Goal: Transaction & Acquisition: Obtain resource

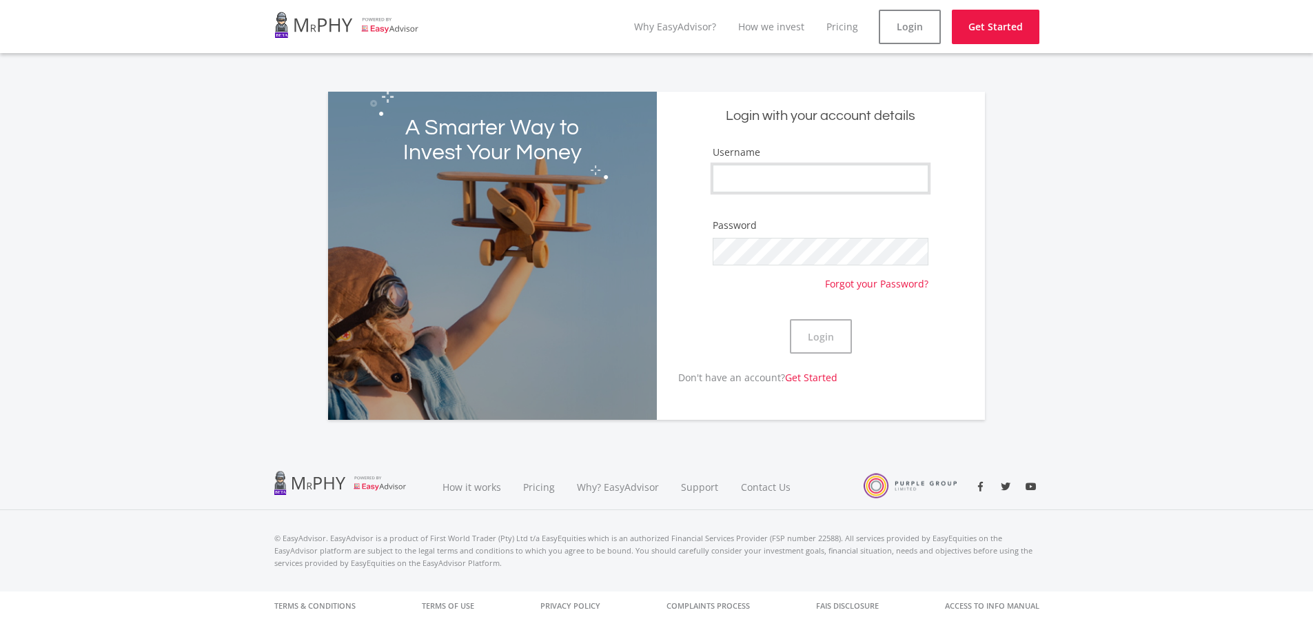
type input "mkthosago"
drag, startPoint x: 0, startPoint y: 0, endPoint x: 836, endPoint y: 332, distance: 899.3
click at [836, 332] on button "Login" at bounding box center [821, 336] width 62 height 34
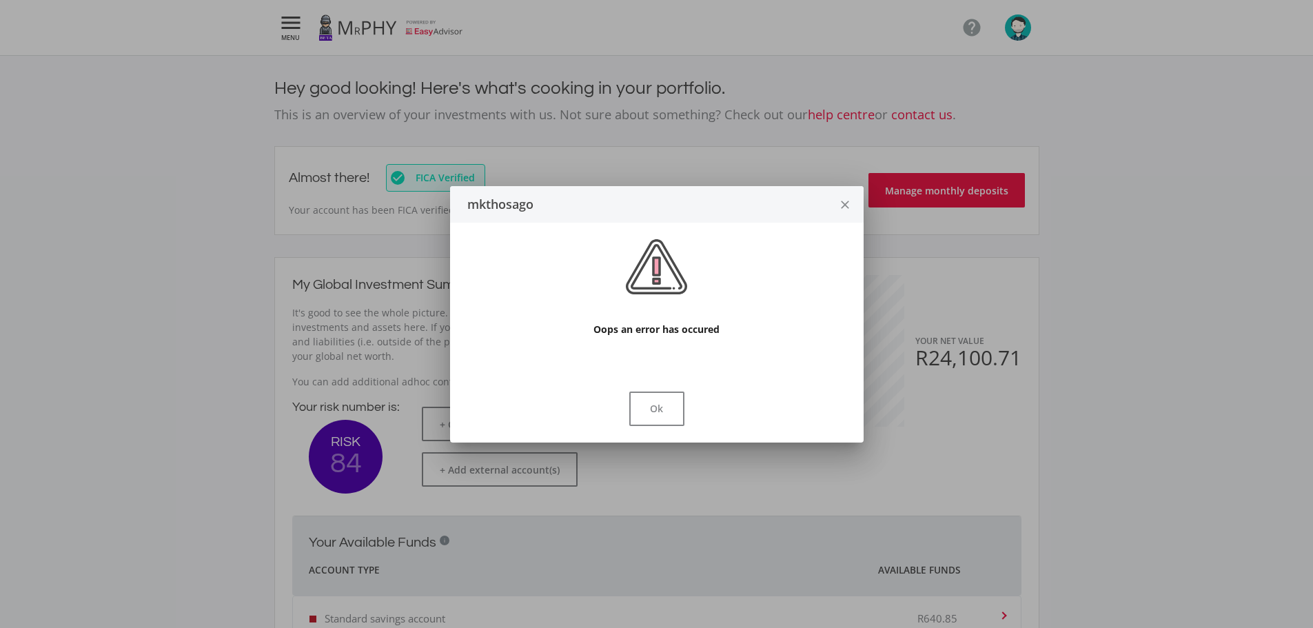
scroll to position [219, 379]
click at [667, 408] on button "Ok" at bounding box center [656, 409] width 55 height 34
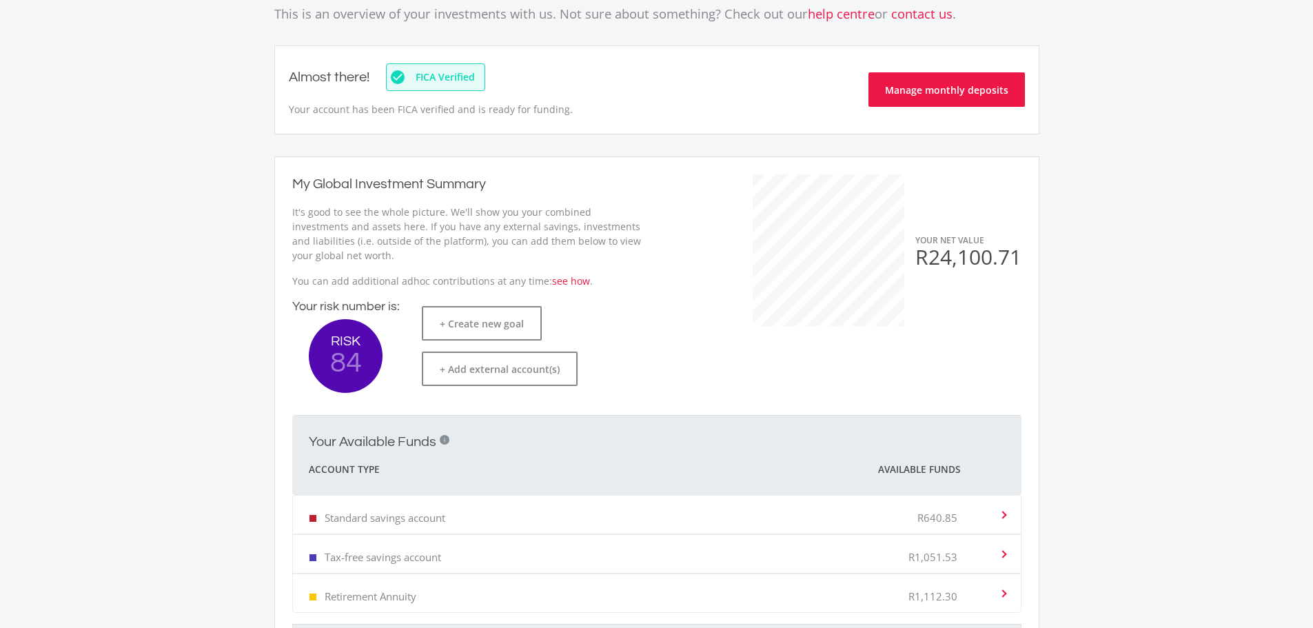
scroll to position [0, 0]
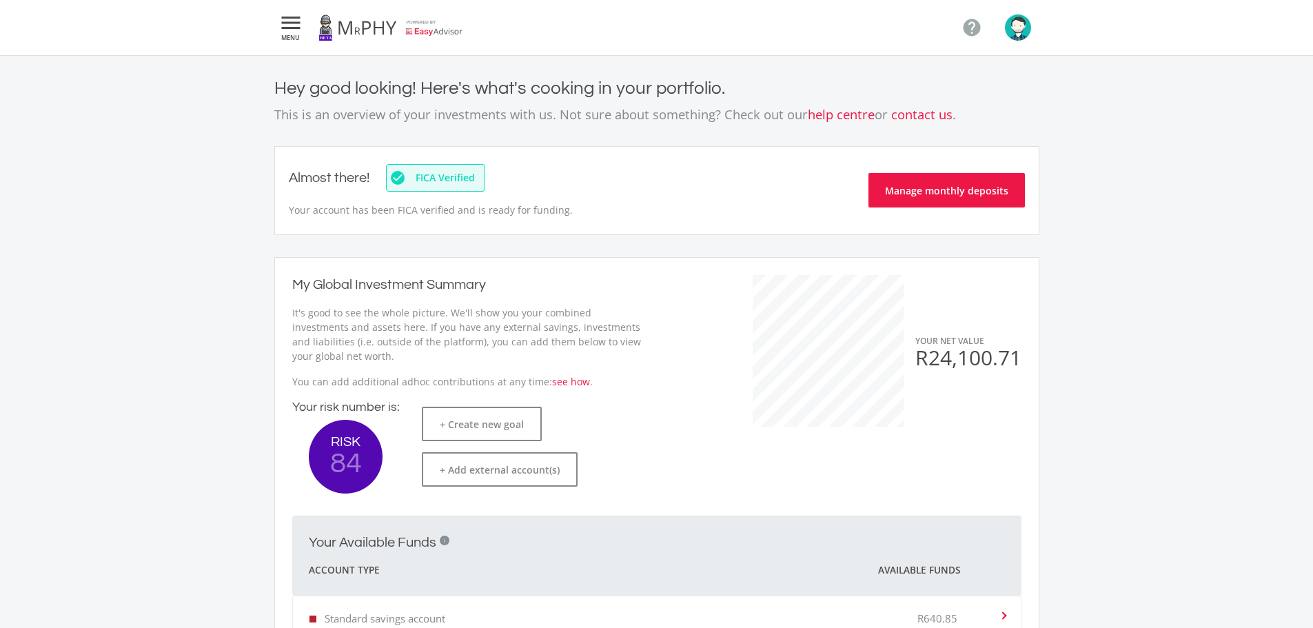
click at [294, 20] on icon "" at bounding box center [291, 22] width 25 height 17
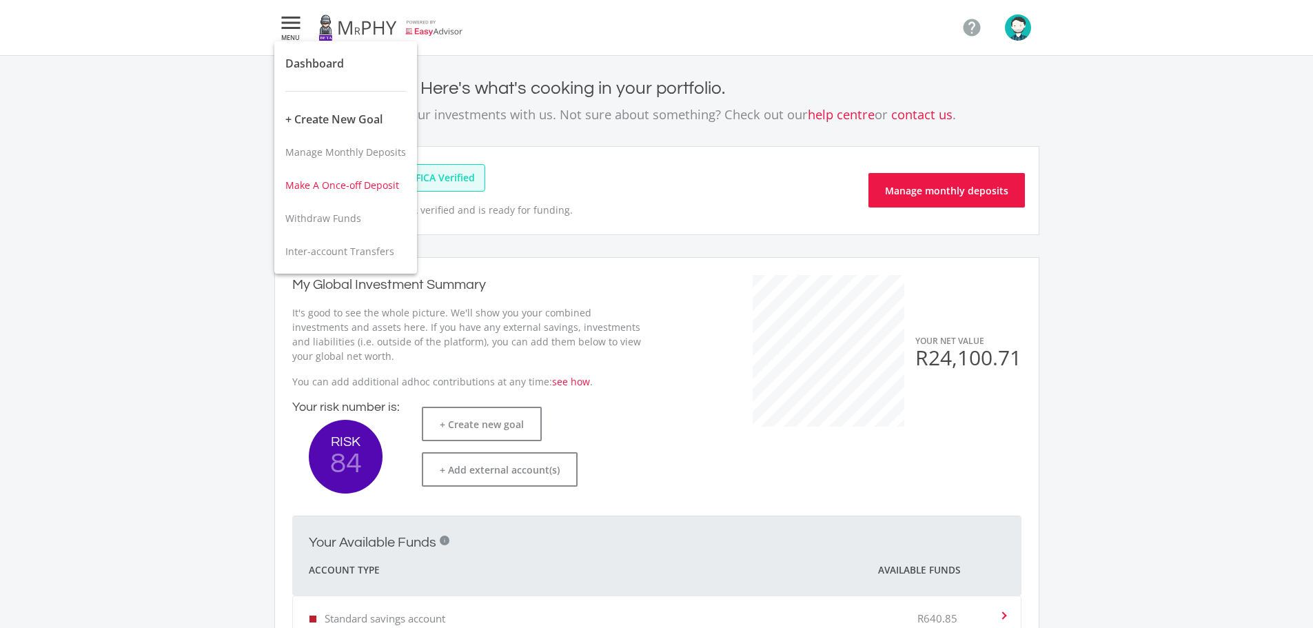
click at [352, 186] on span "Make A Once-off Deposit" at bounding box center [342, 185] width 114 height 13
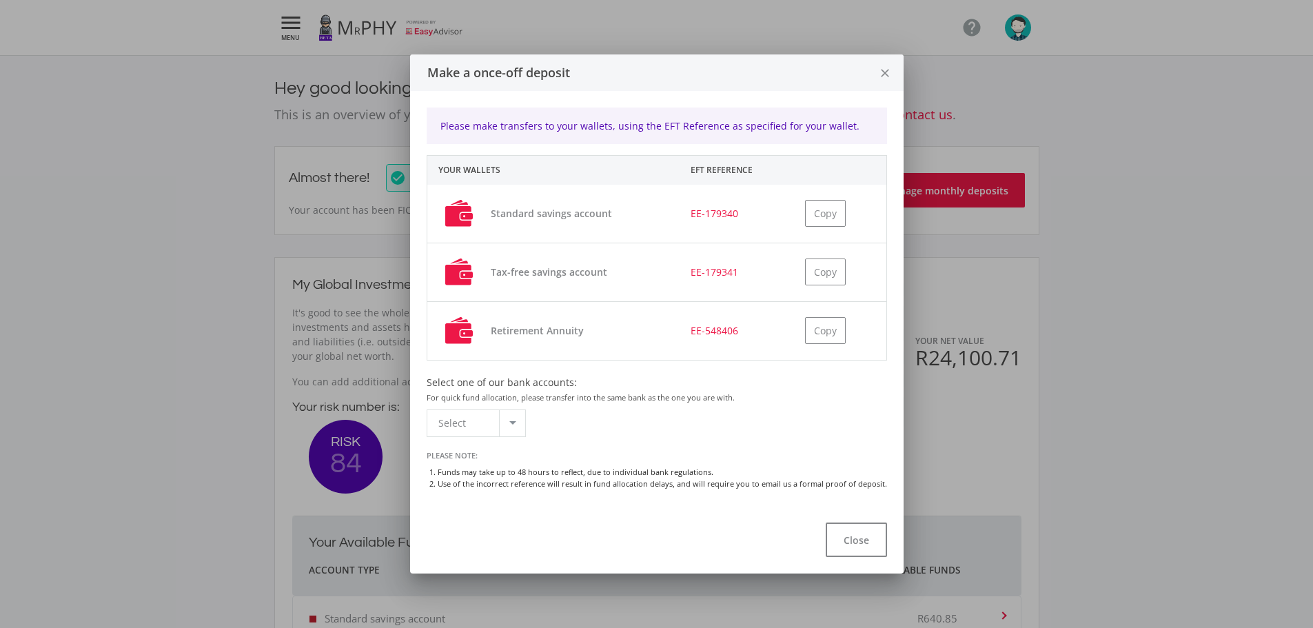
click at [520, 423] on div at bounding box center [512, 423] width 26 height 26
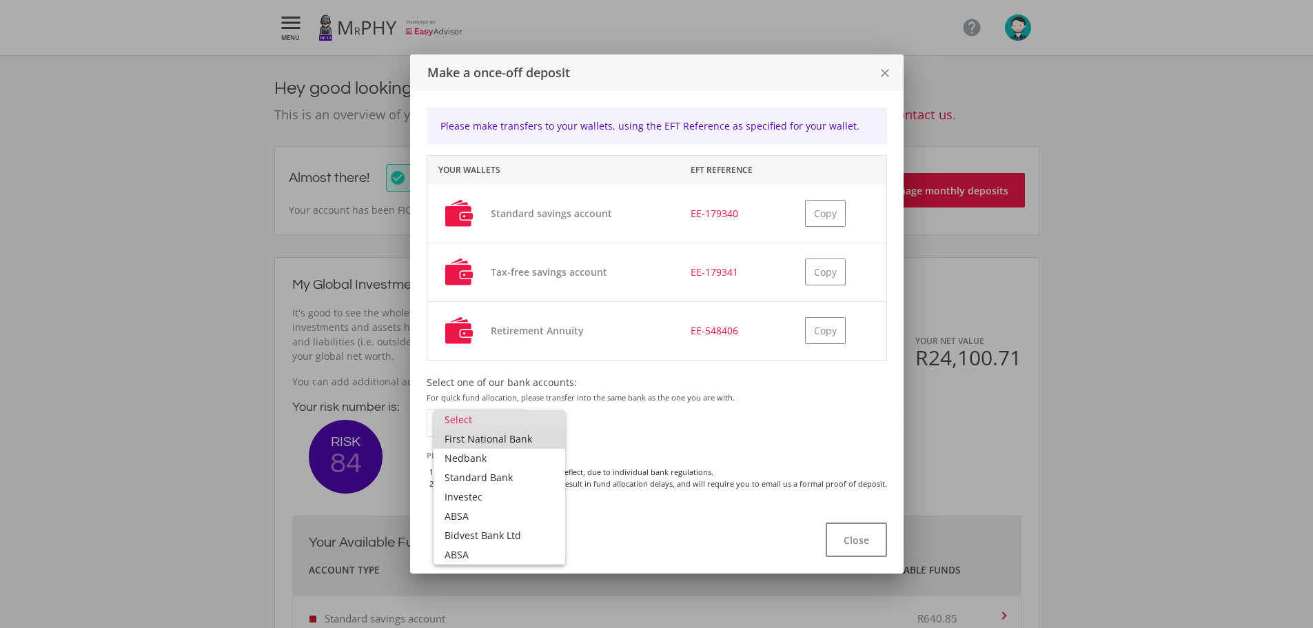
click at [521, 440] on span "First National Bank" at bounding box center [500, 439] width 110 height 19
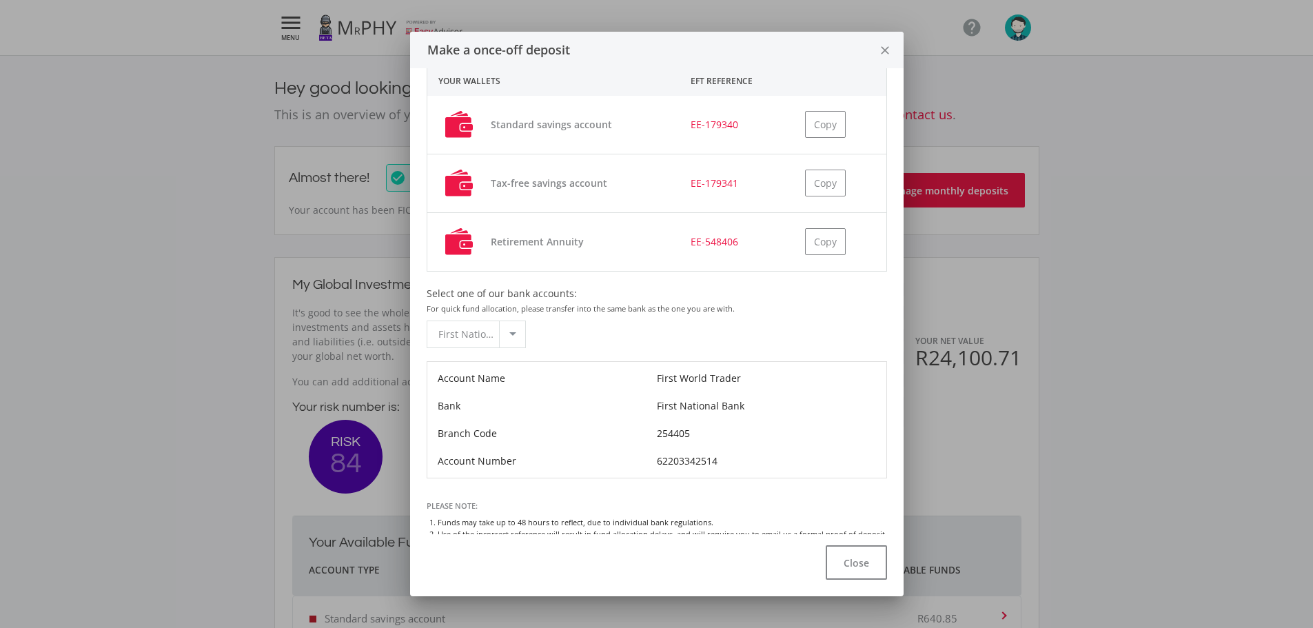
scroll to position [94, 0]
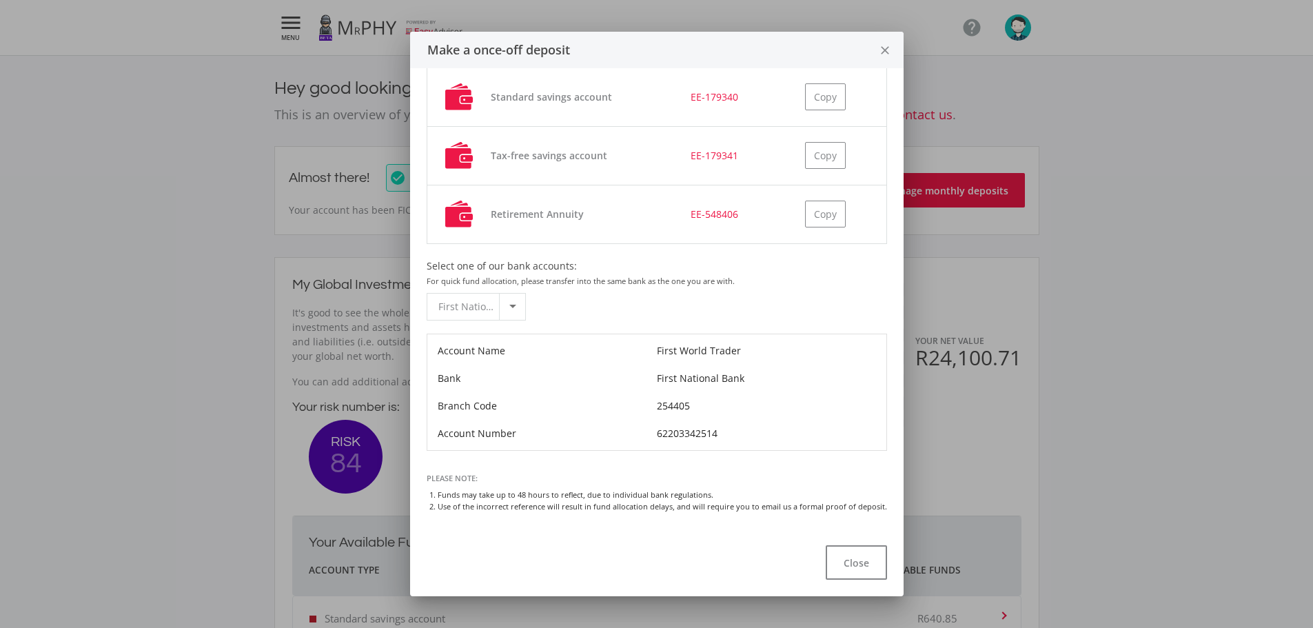
drag, startPoint x: 740, startPoint y: 431, endPoint x: 438, endPoint y: 354, distance: 311.5
click at [438, 354] on div "Account Name First World Trader Bank First National Bank Branch Code 254405 Acc…" at bounding box center [657, 392] width 461 height 117
copy div "Account Name First World Trader Bank First National Bank Branch Code 254405 Acc…"
click at [698, 262] on label "Select one of our bank accounts: For quick fund allocation, please transfer int…" at bounding box center [581, 273] width 308 height 29
click at [864, 554] on button "Close" at bounding box center [856, 562] width 61 height 34
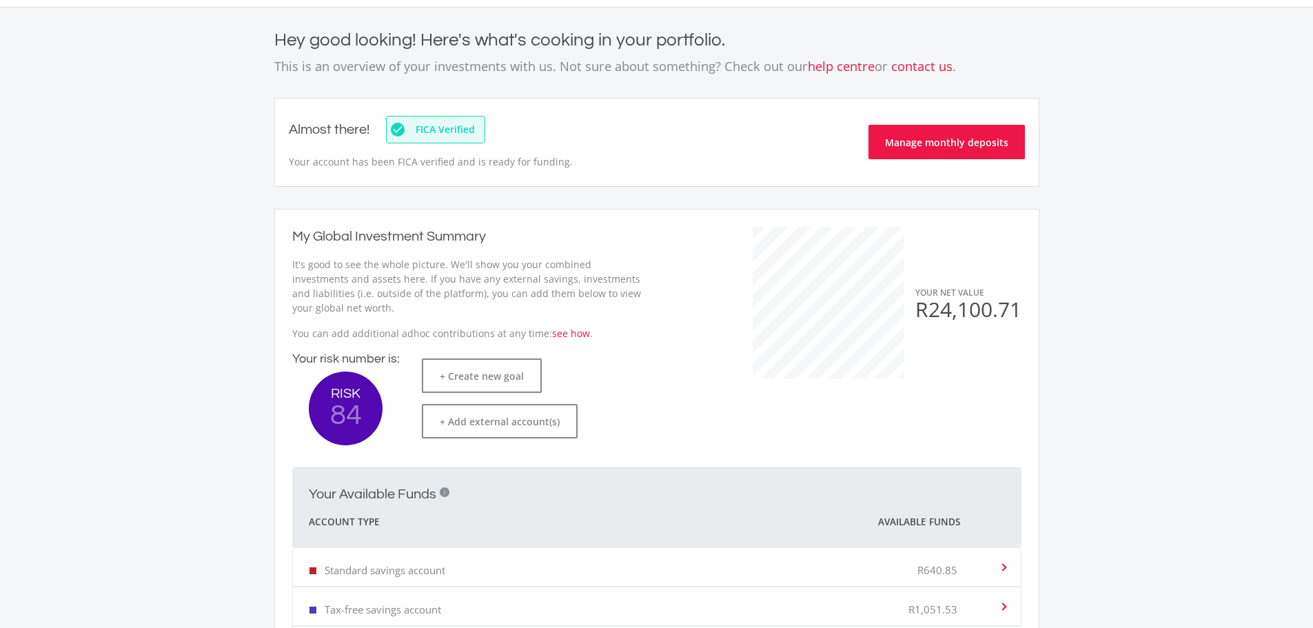
scroll to position [0, 0]
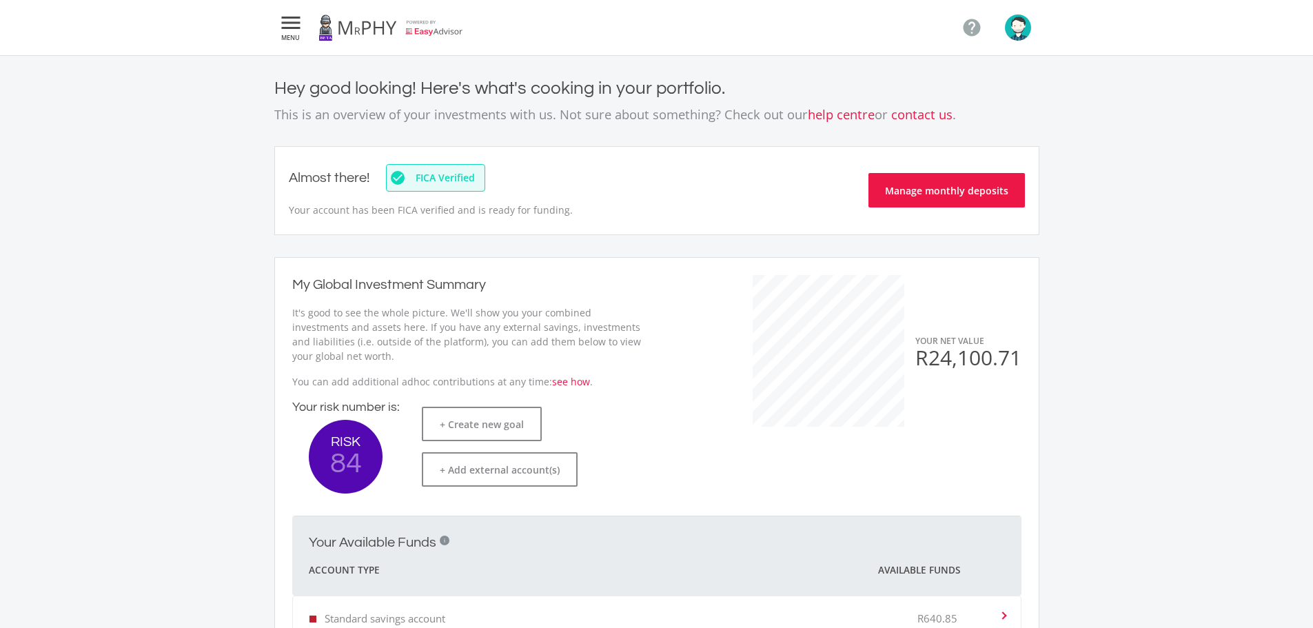
click at [294, 31] on icon "" at bounding box center [291, 22] width 25 height 17
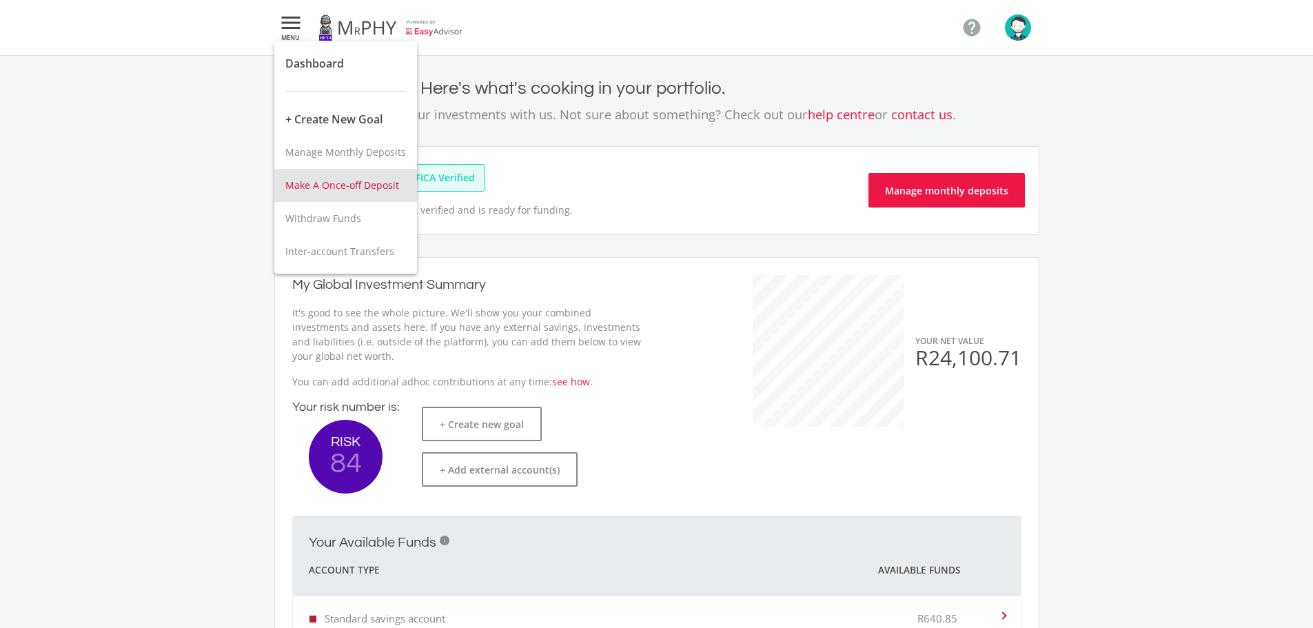
click at [352, 186] on span "Make A Once-off Deposit" at bounding box center [342, 185] width 114 height 13
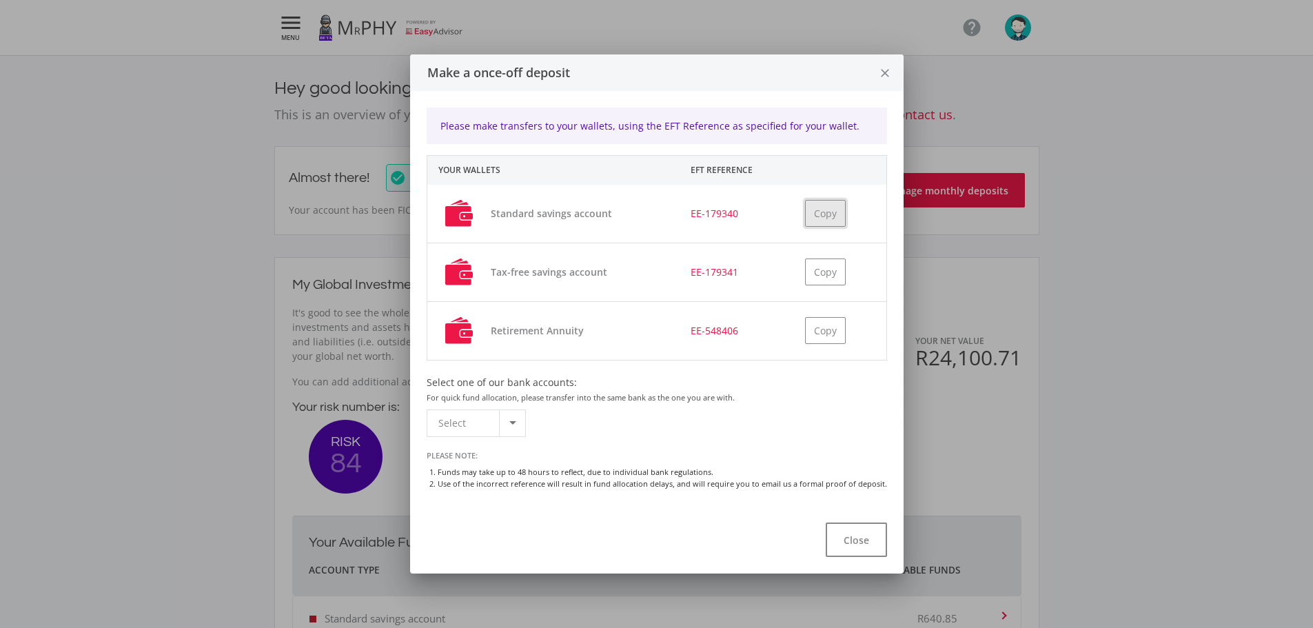
click at [820, 216] on button "Copy" at bounding box center [825, 213] width 41 height 27
click at [878, 72] on icon "close" at bounding box center [885, 73] width 14 height 37
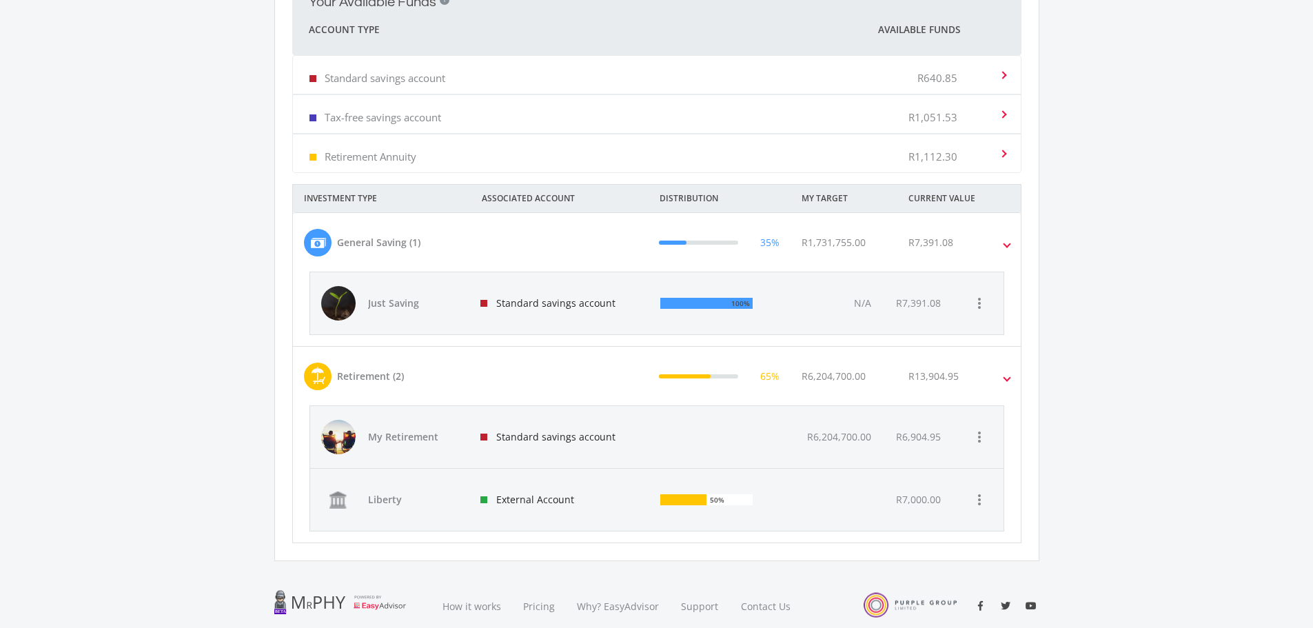
scroll to position [652, 0]
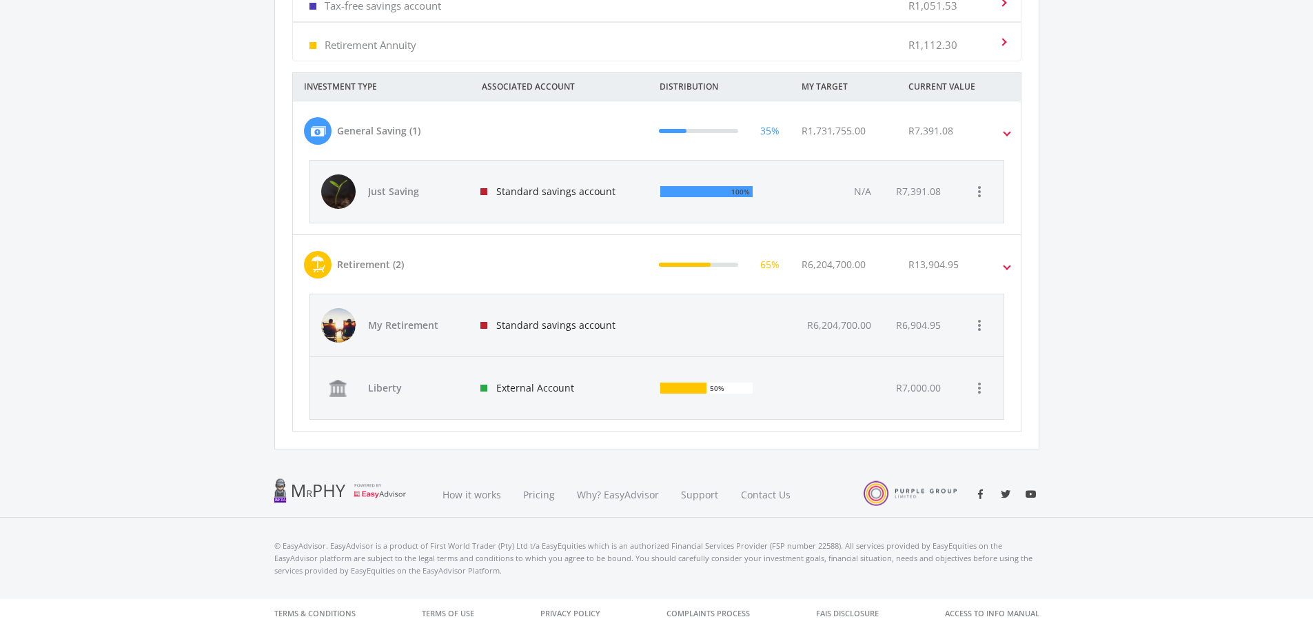
click at [543, 327] on div "Standard savings account" at bounding box center [560, 325] width 181 height 62
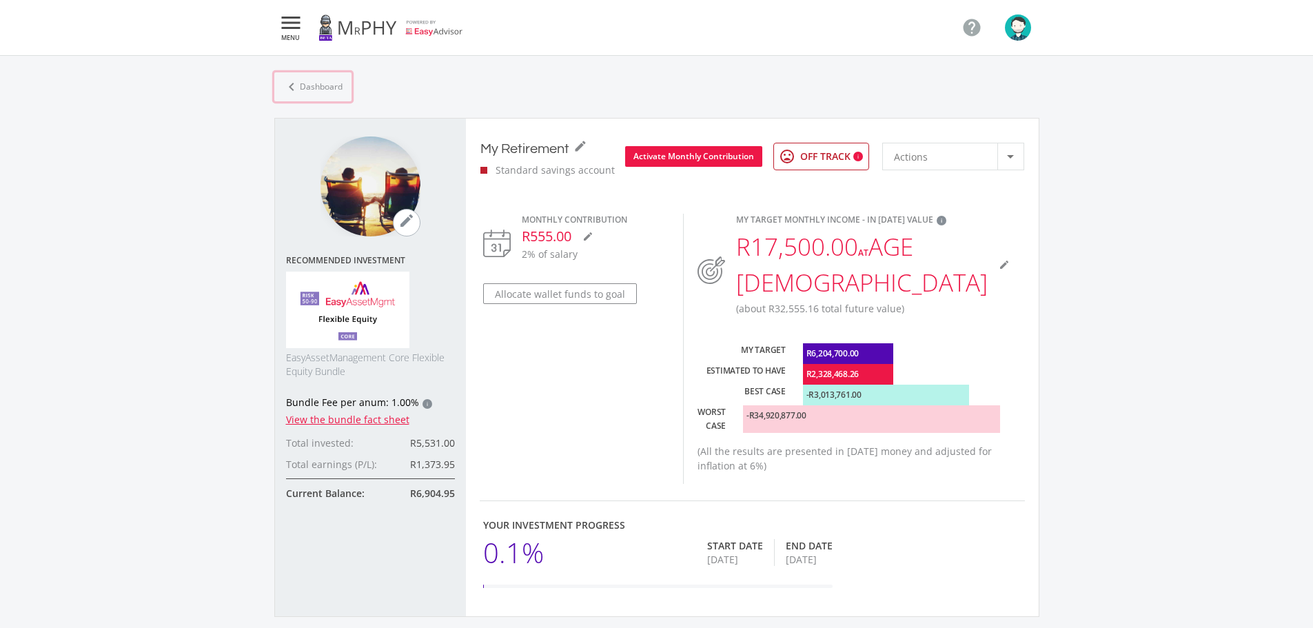
click at [304, 87] on link "chevron_left Dashboard" at bounding box center [312, 86] width 77 height 29
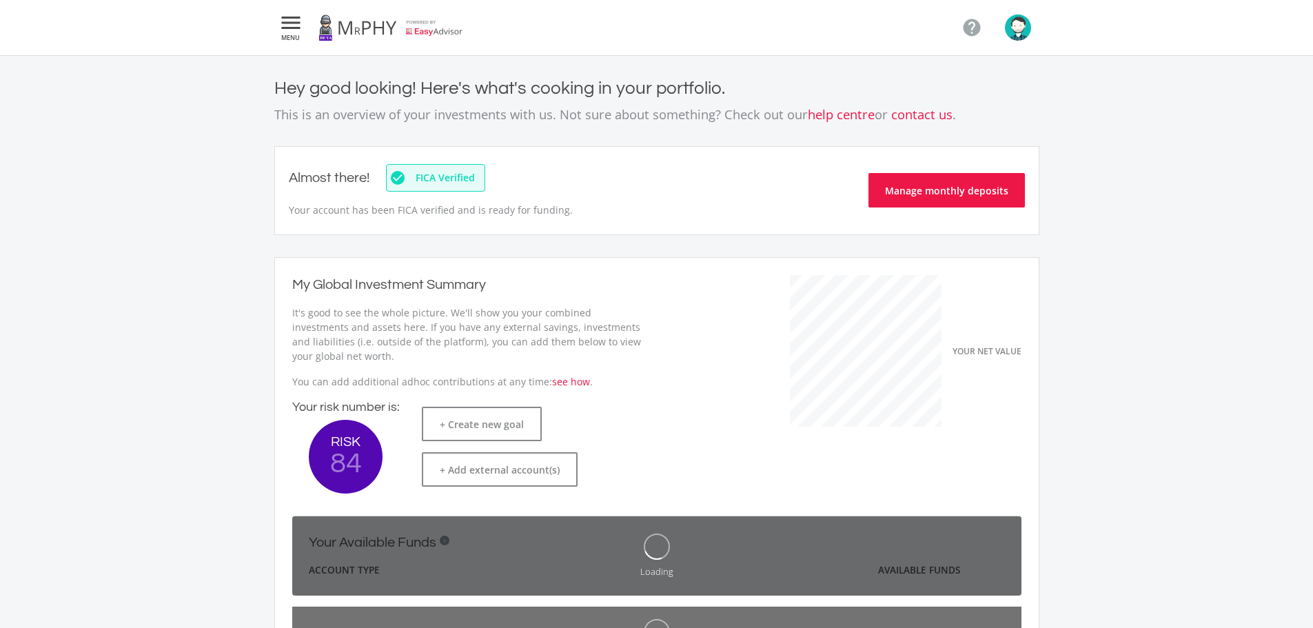
click at [281, 28] on icon "" at bounding box center [291, 22] width 25 height 17
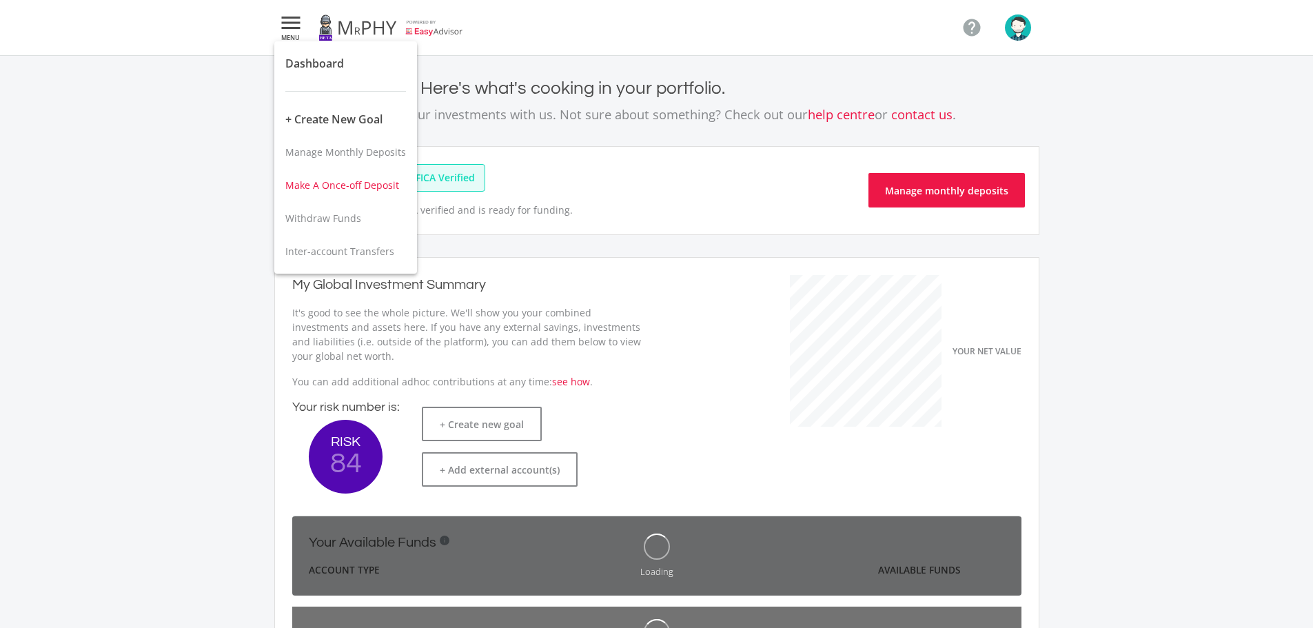
click at [343, 186] on span "Make A Once-off Deposit" at bounding box center [342, 185] width 114 height 13
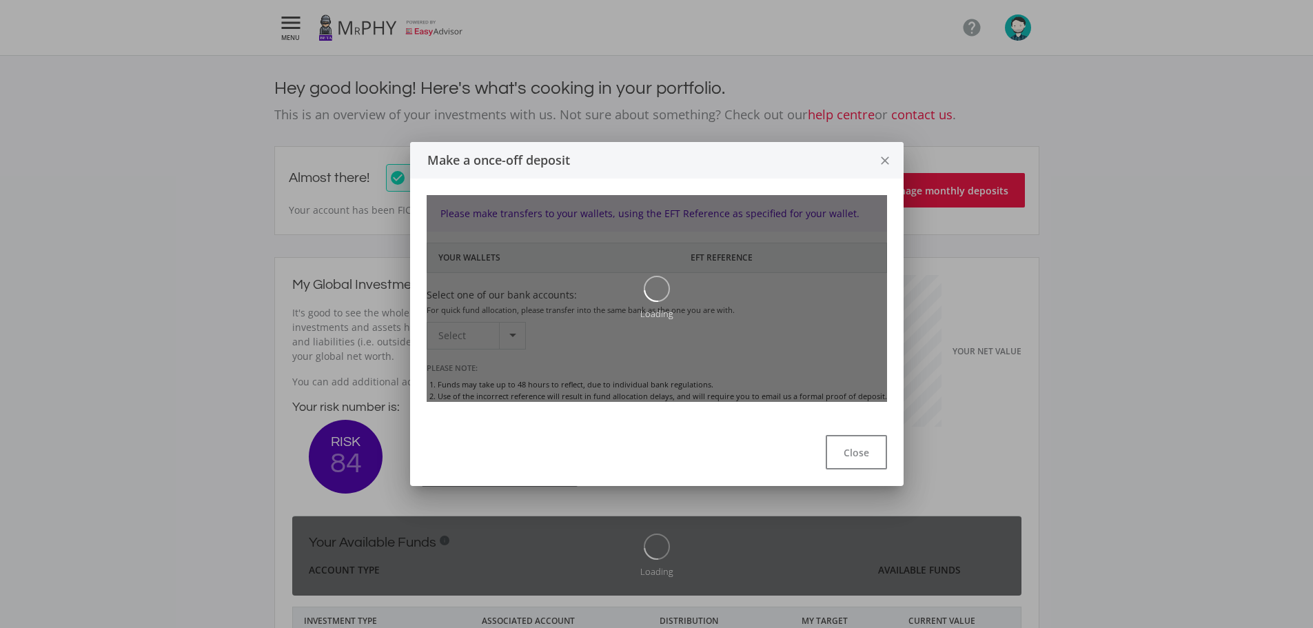
scroll to position [219, 379]
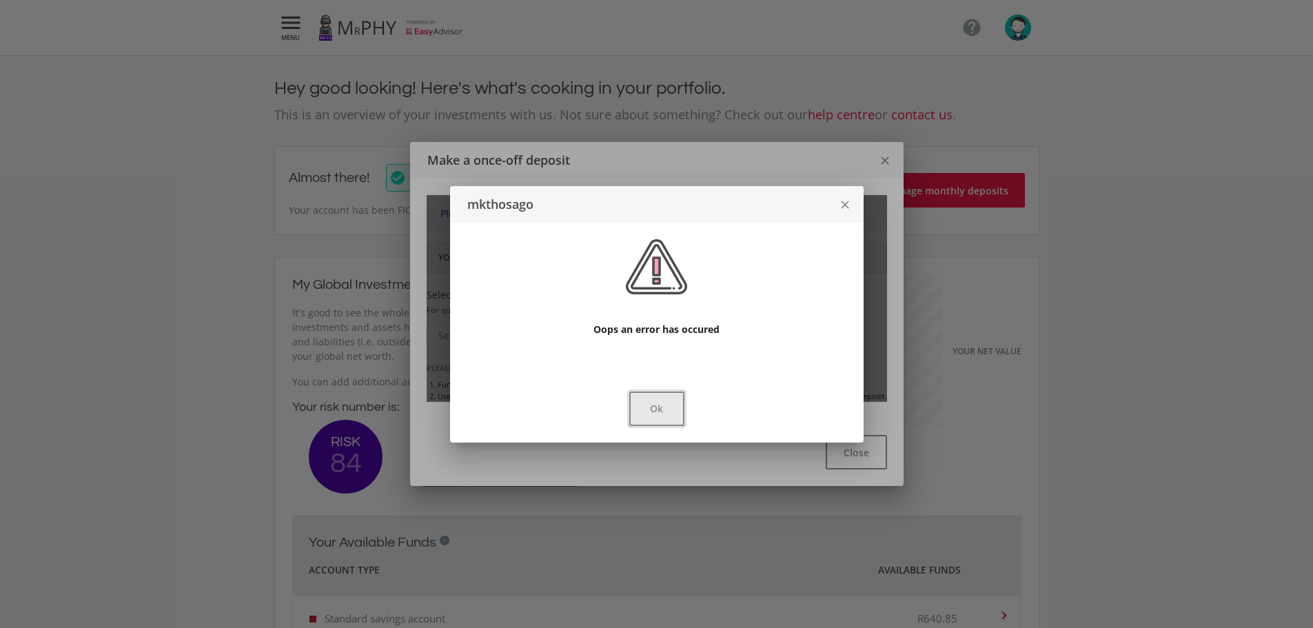
click at [670, 414] on button "Ok" at bounding box center [656, 409] width 55 height 34
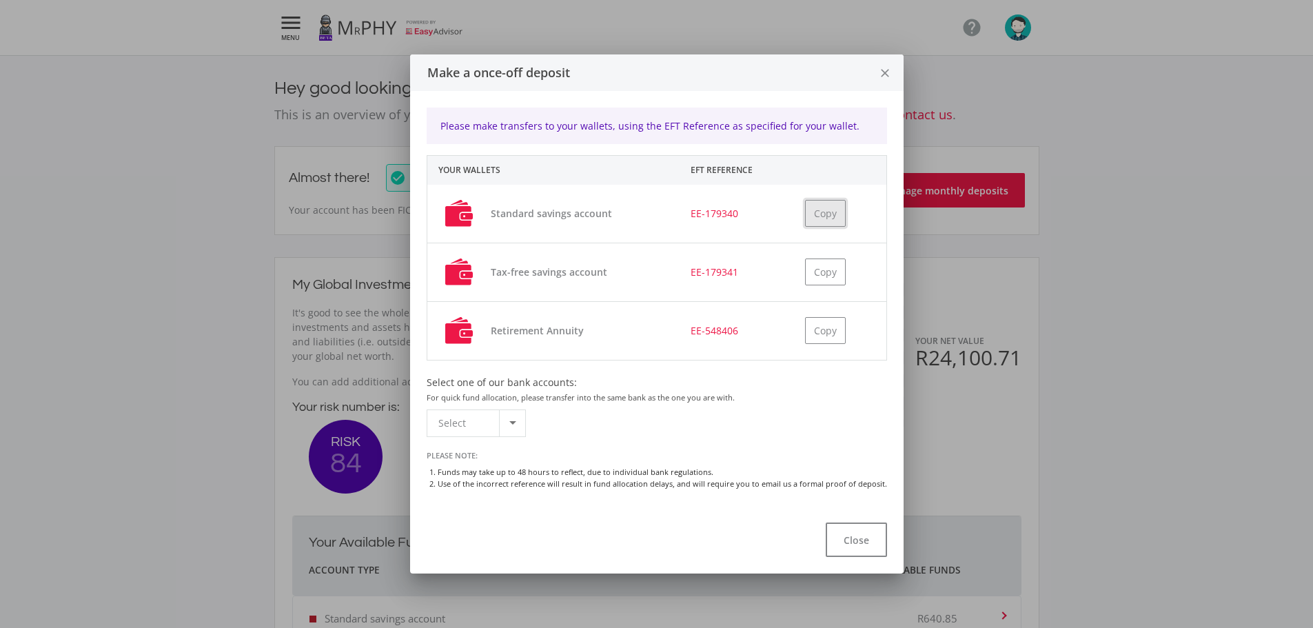
click at [809, 215] on button "Copy" at bounding box center [825, 213] width 41 height 27
click at [878, 78] on icon "close" at bounding box center [885, 73] width 14 height 37
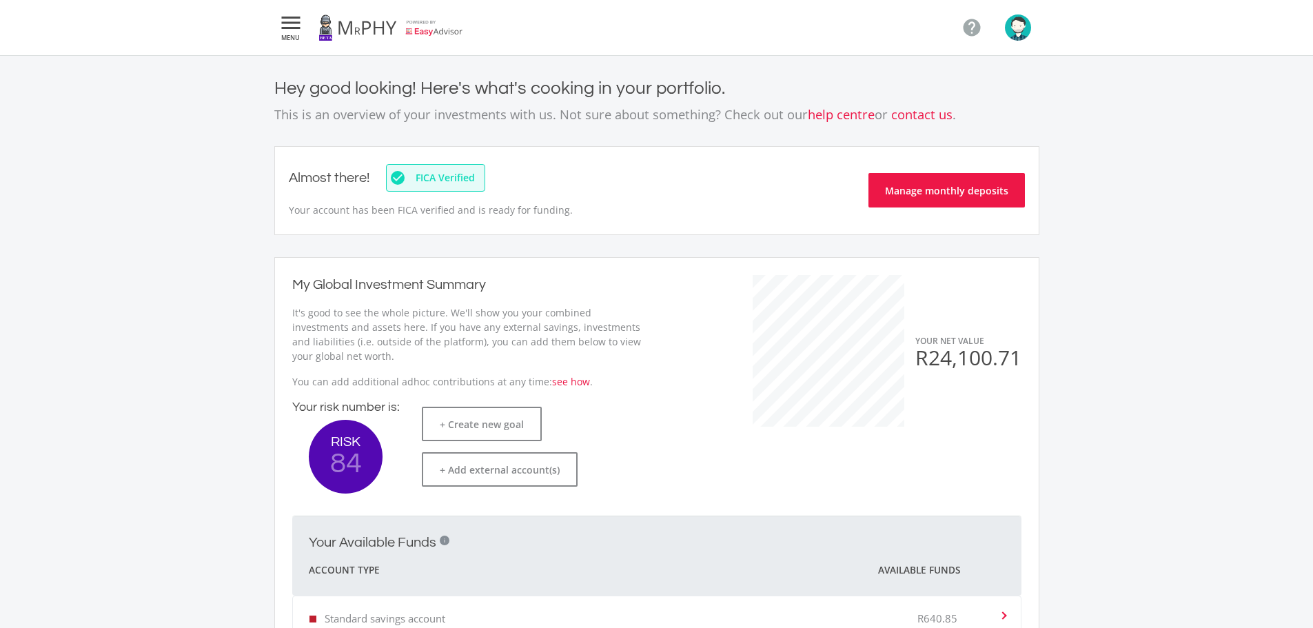
click at [299, 21] on icon "" at bounding box center [291, 22] width 25 height 17
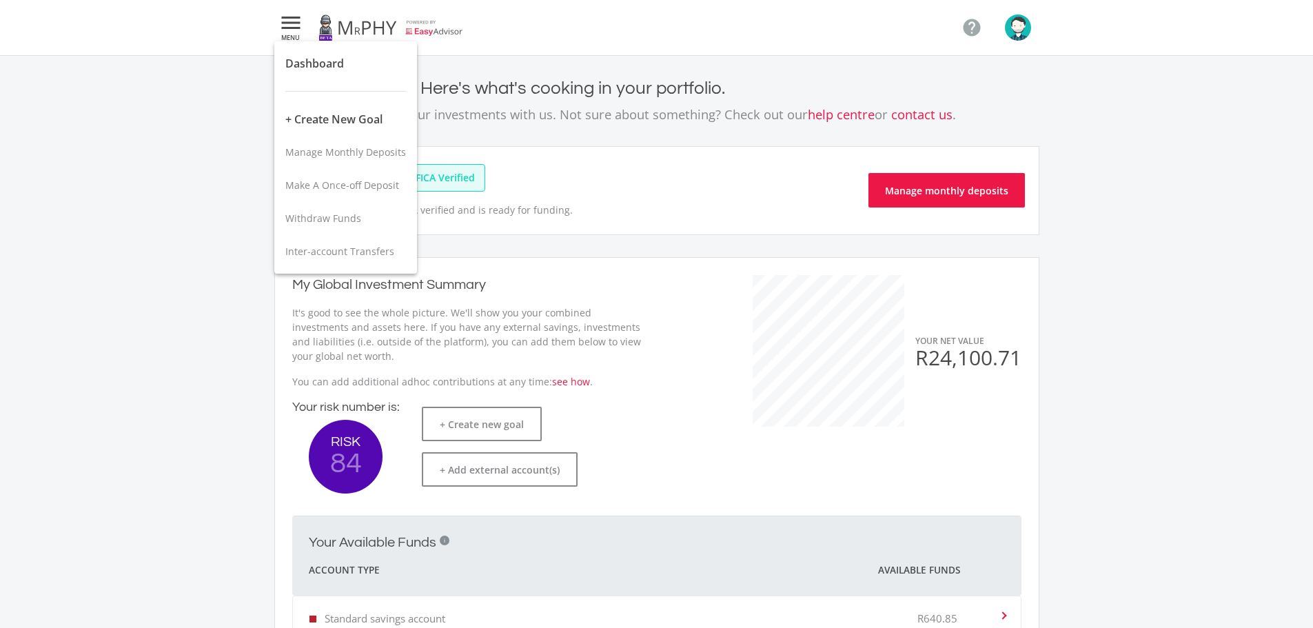
click at [525, 23] on div at bounding box center [656, 314] width 1313 height 628
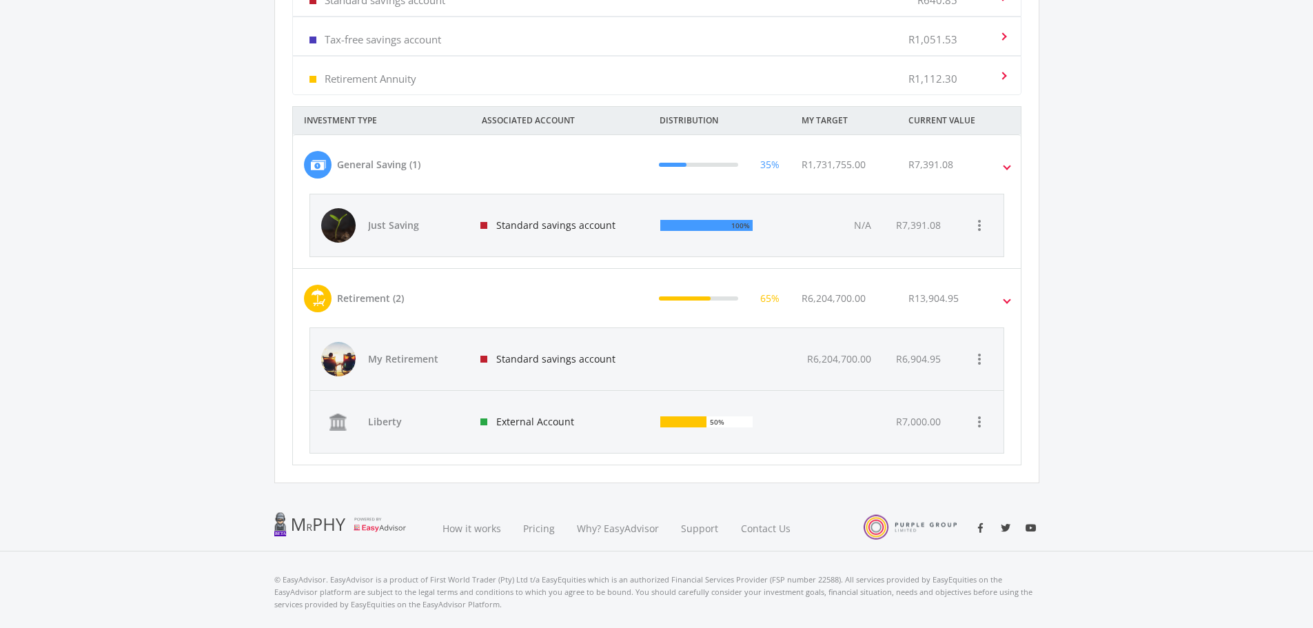
scroll to position [621, 0]
click at [978, 359] on icon "more_vert" at bounding box center [979, 357] width 17 height 17
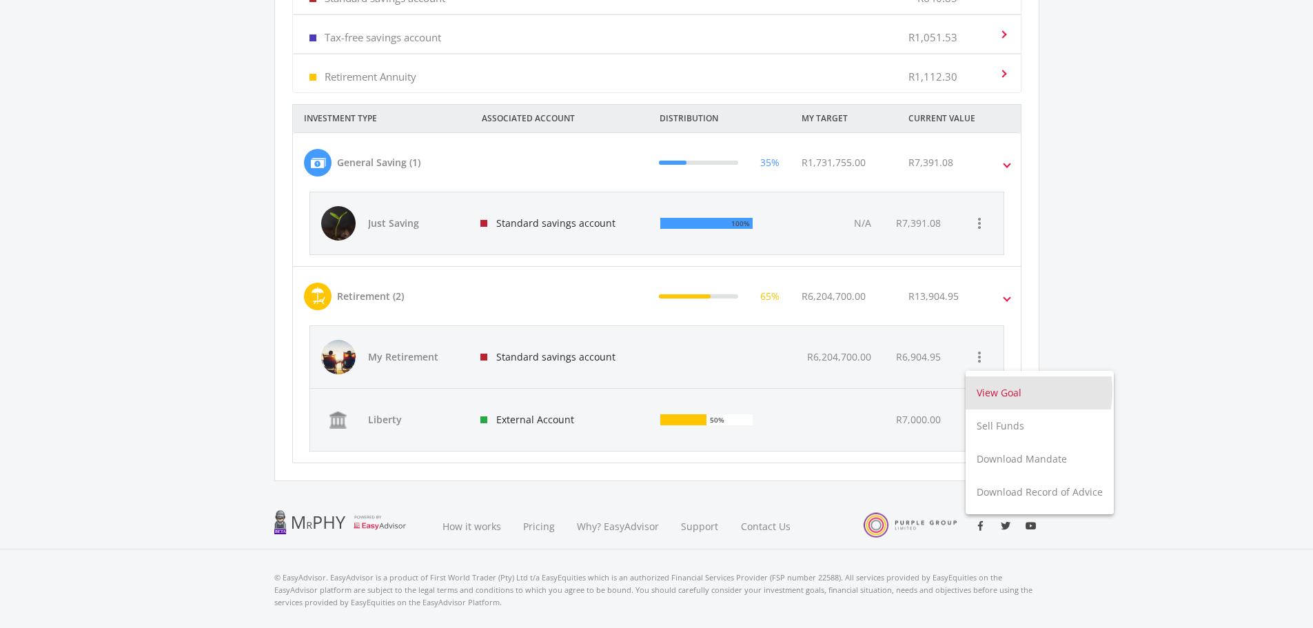
click at [996, 390] on button "View Goal" at bounding box center [1040, 392] width 148 height 33
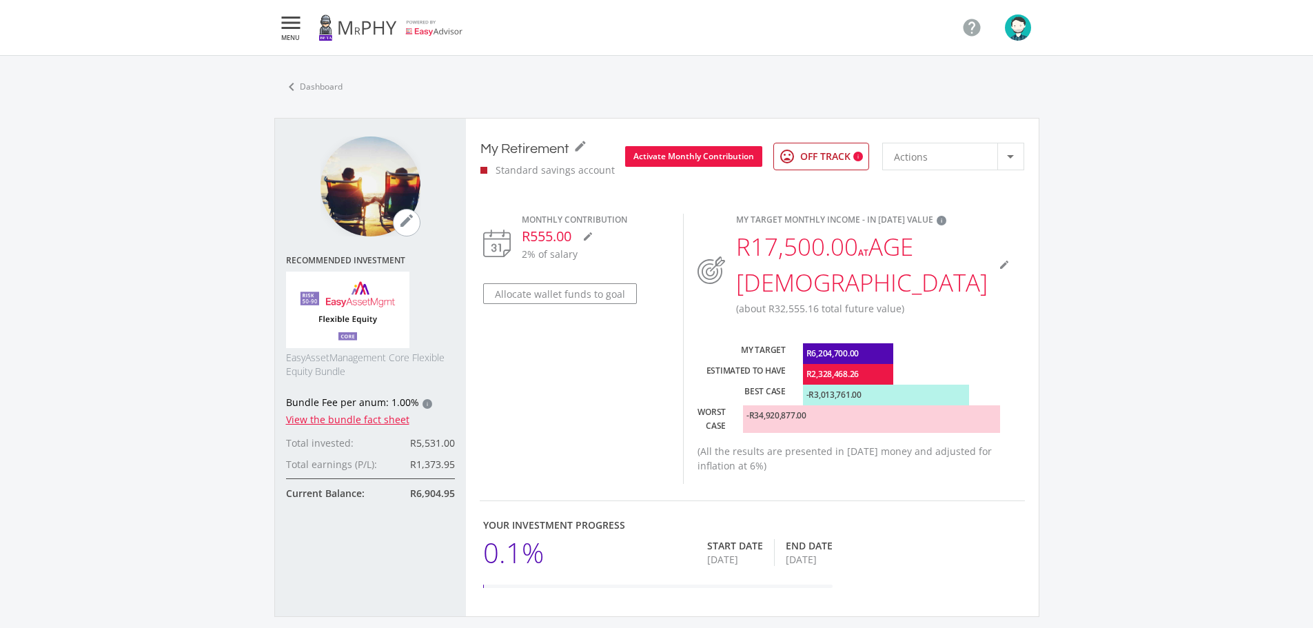
click at [290, 18] on icon "" at bounding box center [291, 22] width 25 height 17
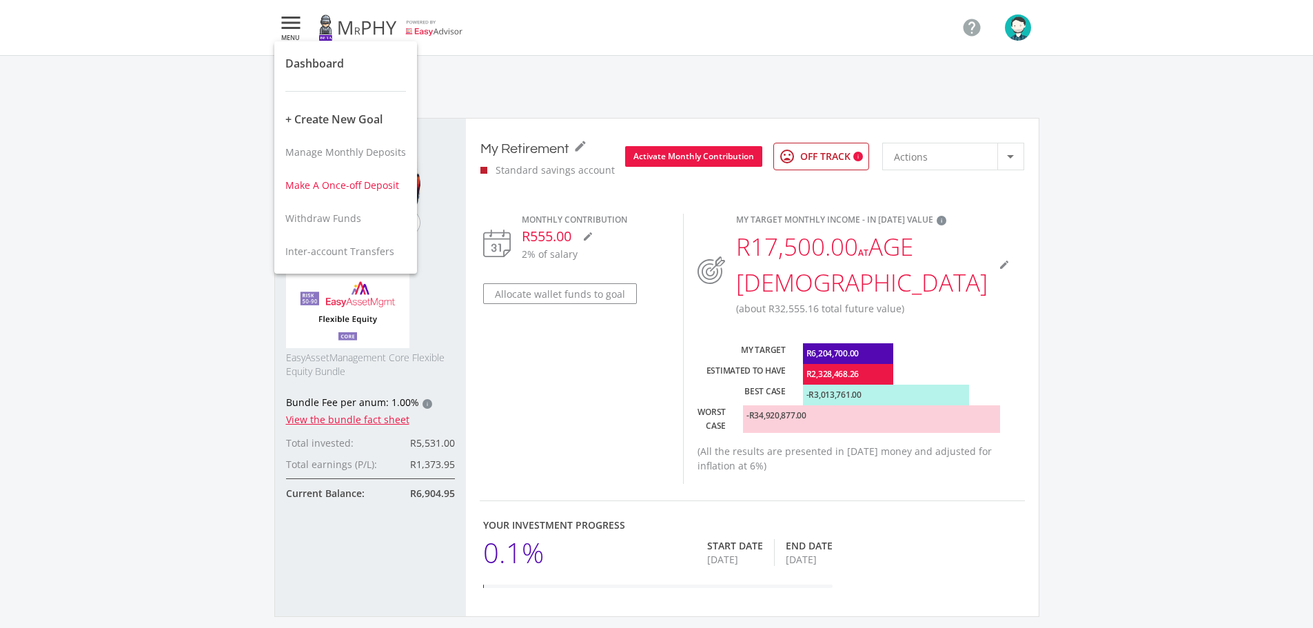
click at [369, 191] on span "Make A Once-off Deposit" at bounding box center [342, 185] width 114 height 13
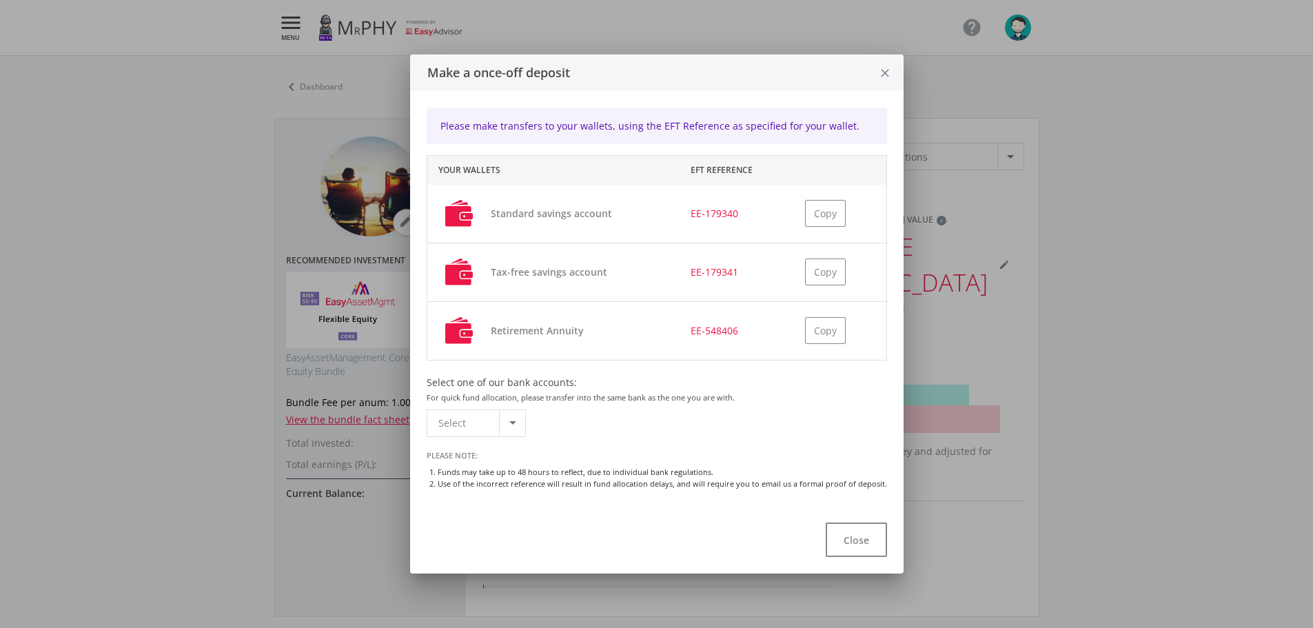
click at [881, 76] on icon "close" at bounding box center [885, 73] width 14 height 37
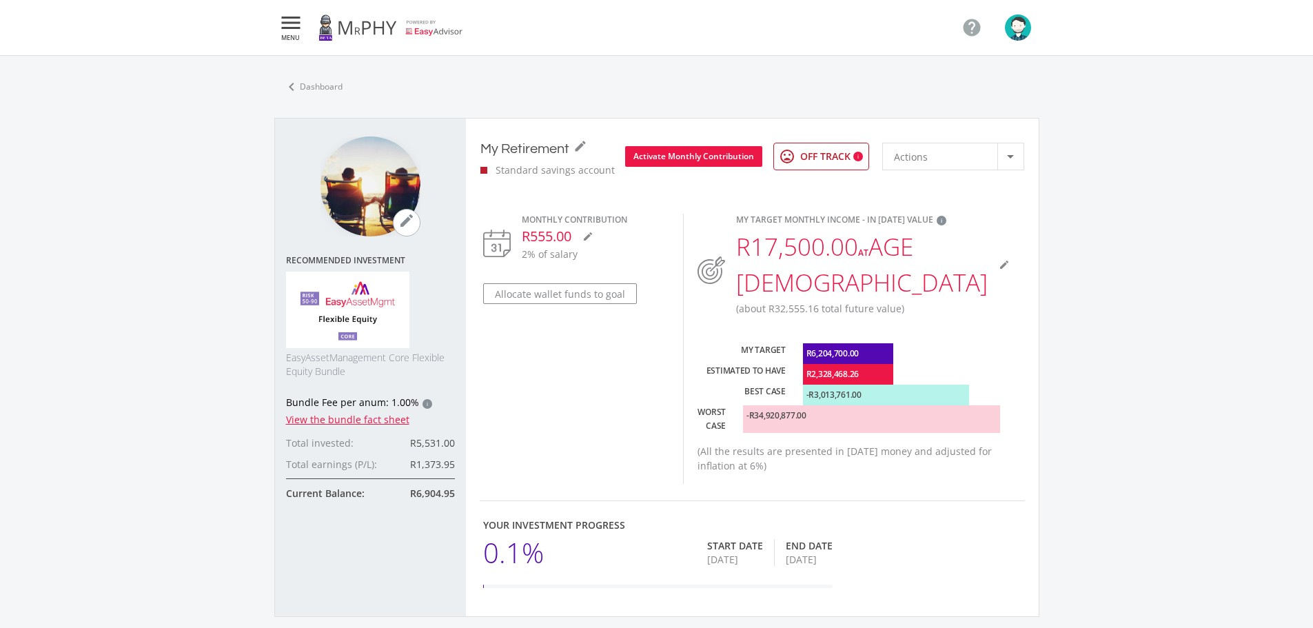
click at [297, 39] on span "MENU" at bounding box center [291, 37] width 25 height 6
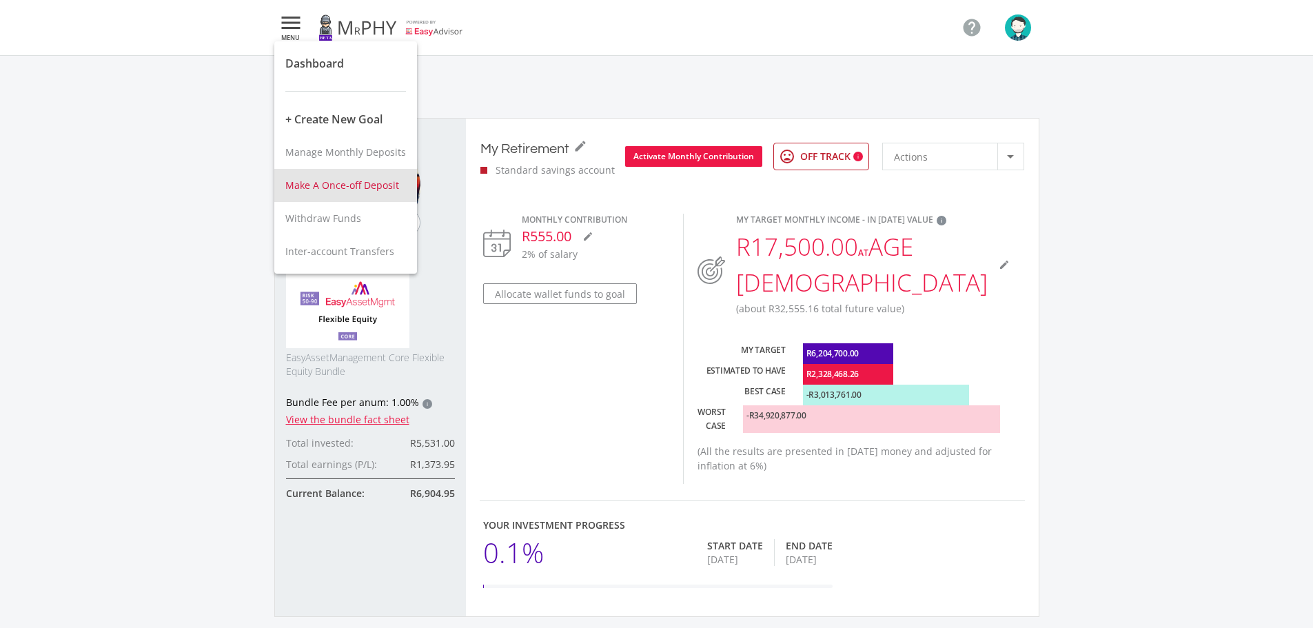
click at [361, 188] on span "Make A Once-off Deposit" at bounding box center [342, 185] width 114 height 13
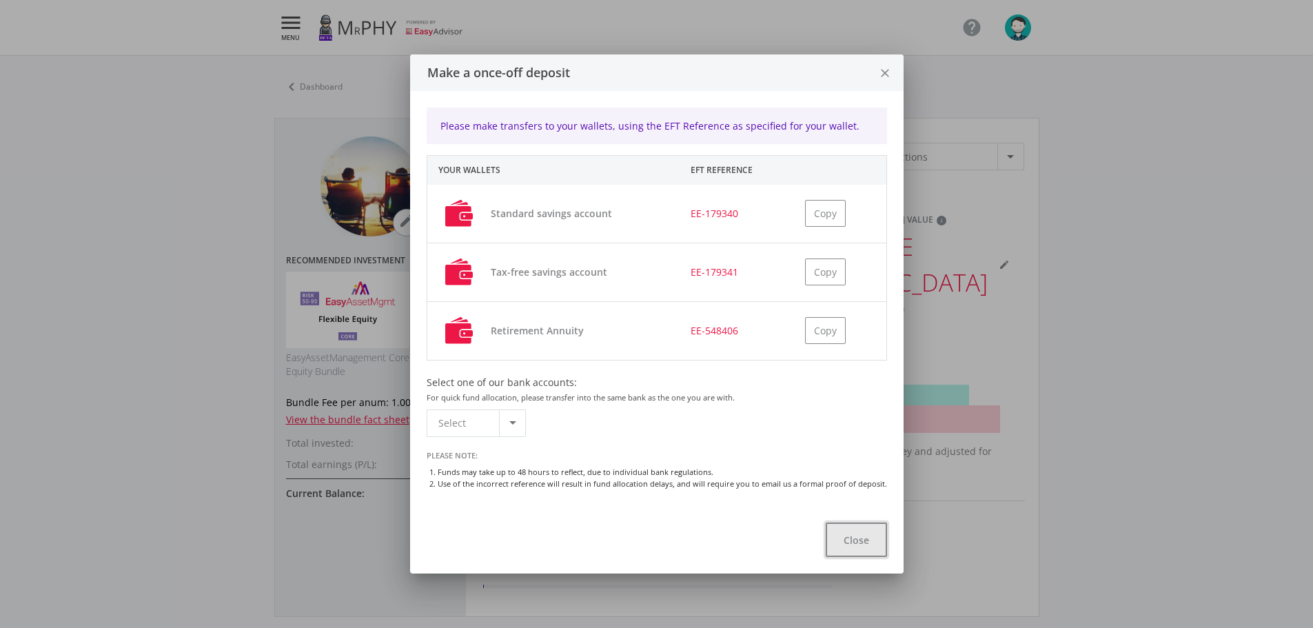
click at [843, 532] on button "Close" at bounding box center [856, 540] width 61 height 34
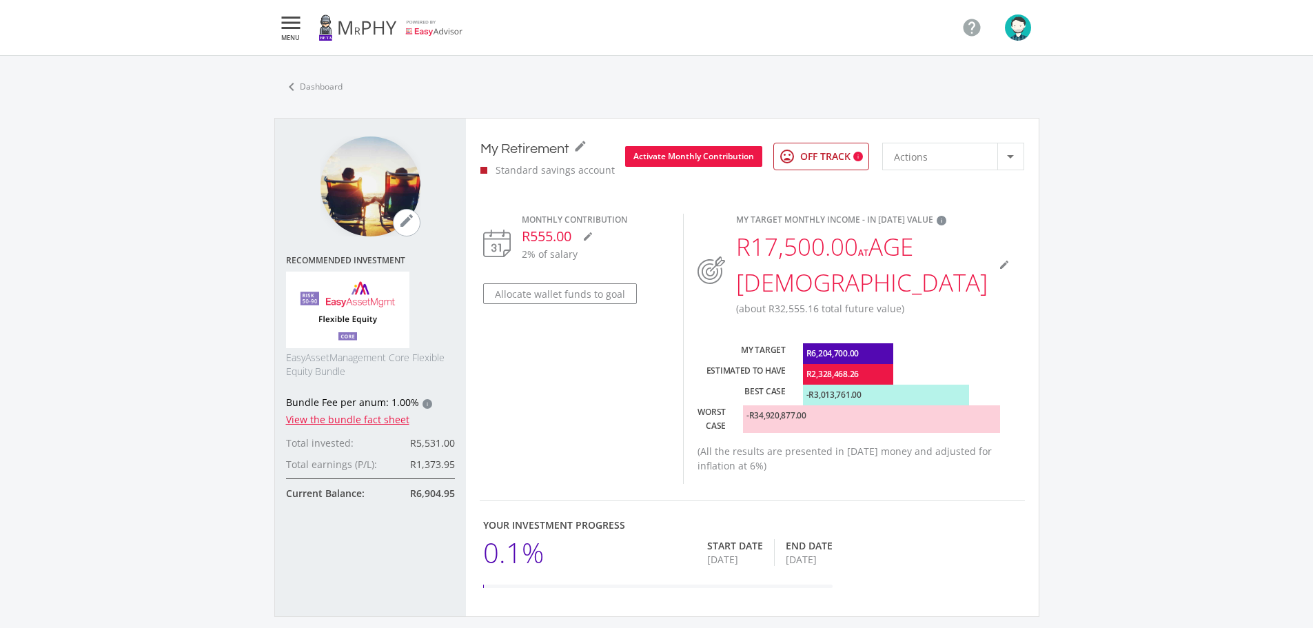
click at [292, 21] on icon "" at bounding box center [291, 22] width 25 height 17
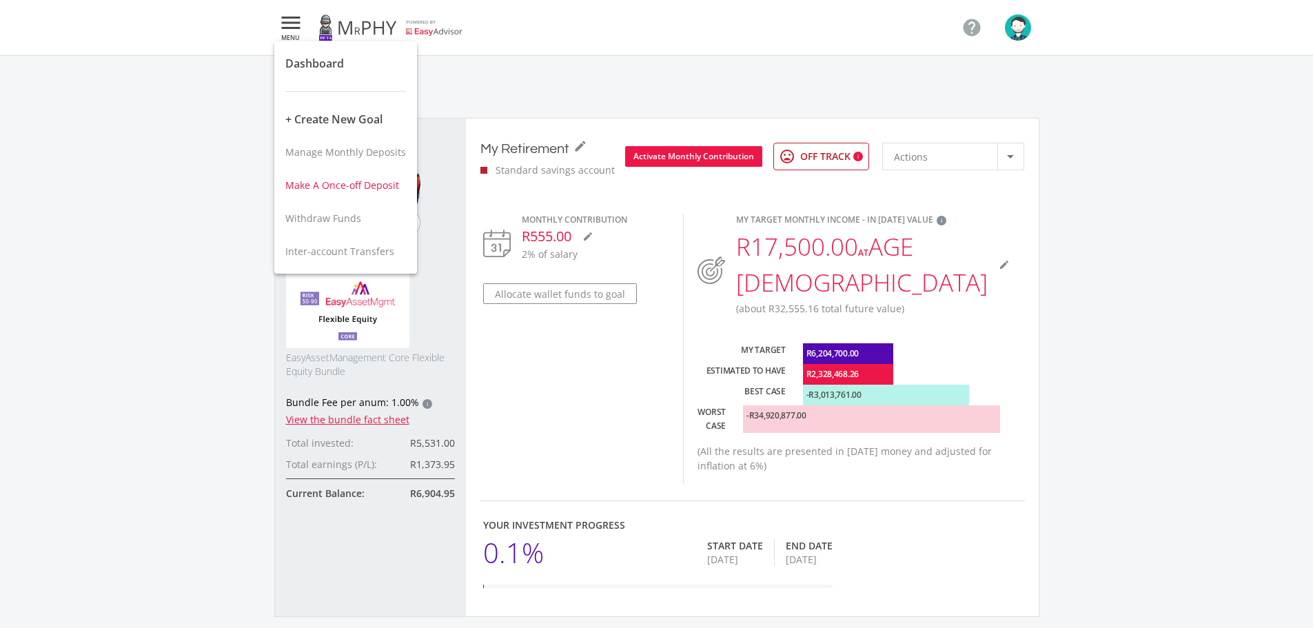
click at [354, 180] on span "Make A Once-off Deposit" at bounding box center [342, 185] width 114 height 13
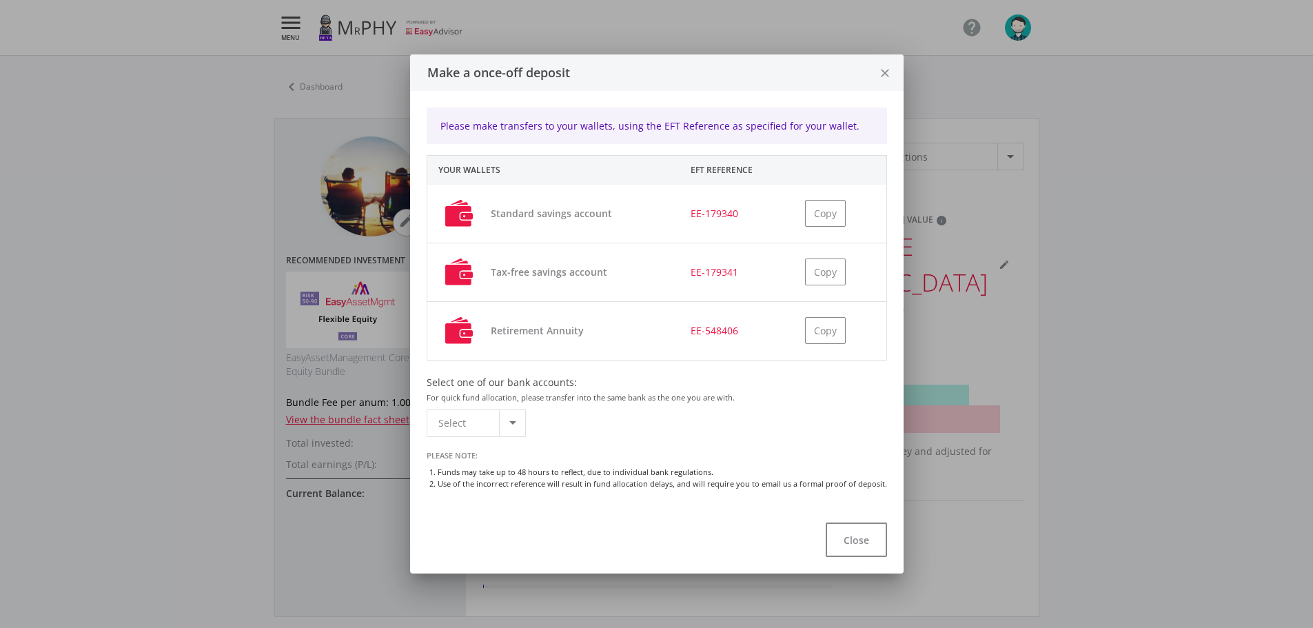
click at [883, 72] on icon "close" at bounding box center [885, 73] width 14 height 37
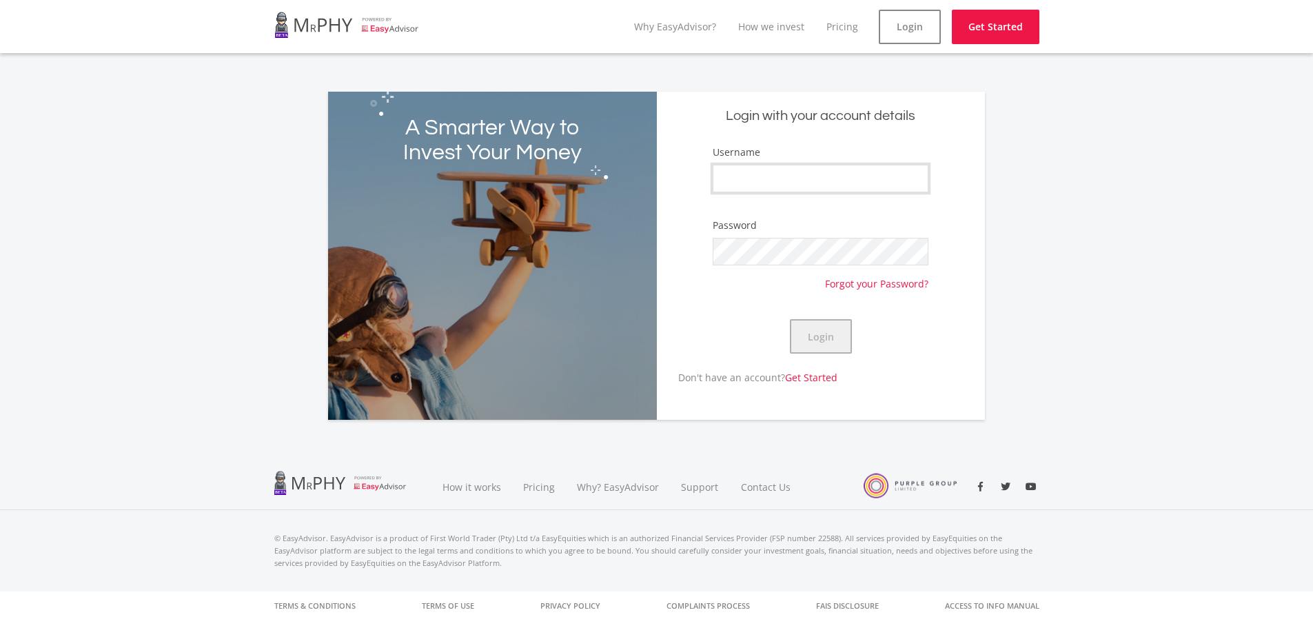
type input "mkthosago"
click at [820, 343] on button "Login" at bounding box center [821, 336] width 62 height 34
